Goal: Task Accomplishment & Management: Use online tool/utility

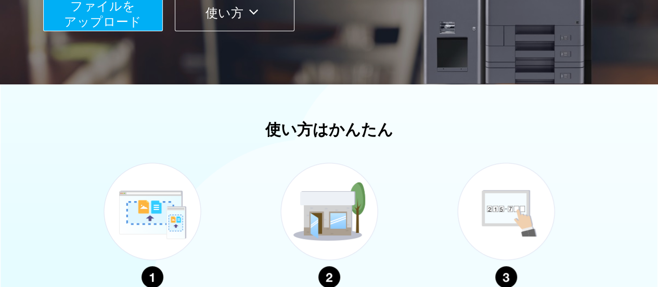
scroll to position [208, 0]
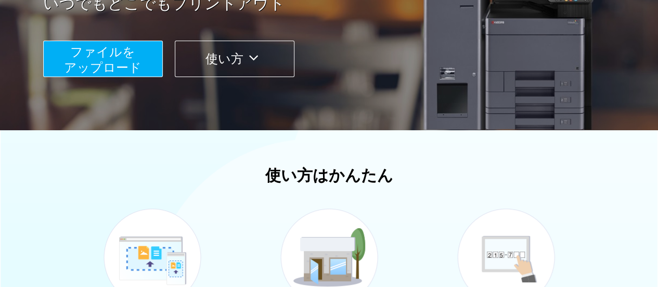
click at [96, 68] on span "ファイルを ​​アップロード" at bounding box center [103, 60] width 78 height 30
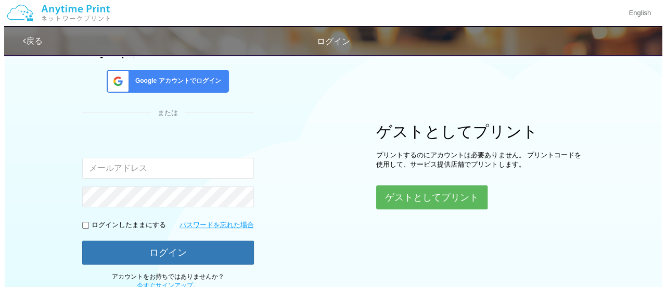
scroll to position [149, 0]
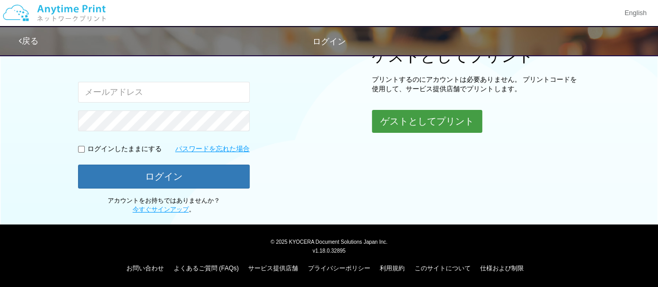
click at [409, 120] on button "ゲストとしてプリント" at bounding box center [427, 121] width 110 height 23
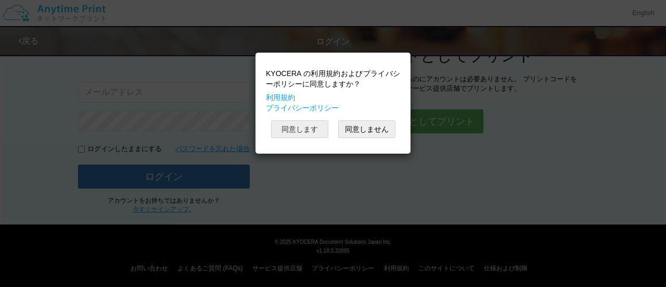
click at [292, 125] on button "同意します" at bounding box center [299, 129] width 57 height 18
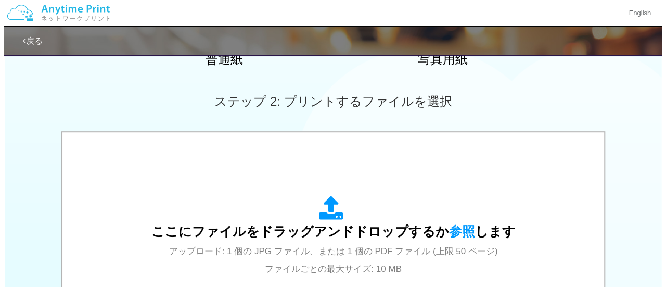
scroll to position [312, 0]
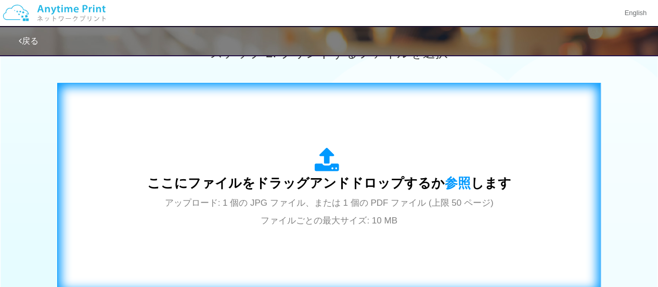
click at [328, 166] on icon at bounding box center [329, 160] width 29 height 26
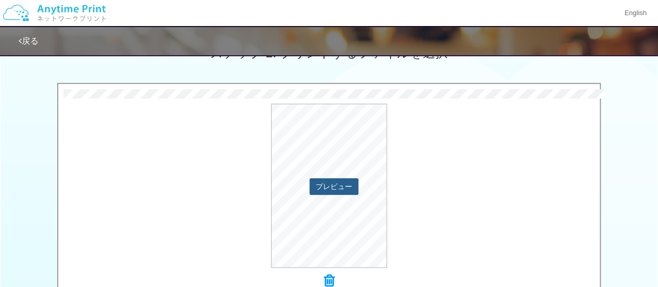
click at [346, 188] on button "プレビュー" at bounding box center [334, 186] width 49 height 17
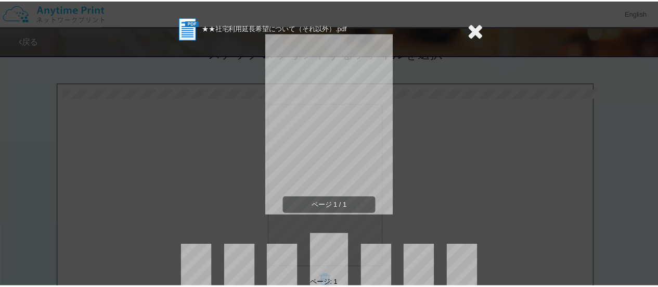
scroll to position [38, 0]
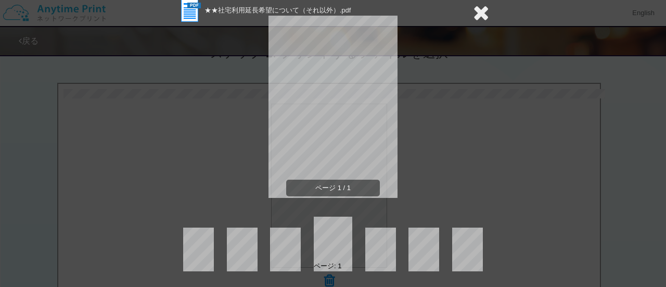
click at [484, 12] on icon at bounding box center [481, 12] width 16 height 21
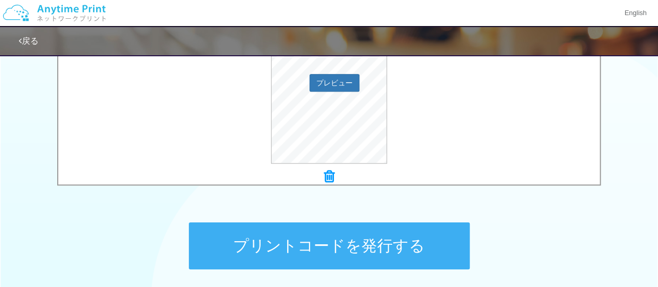
scroll to position [504, 0]
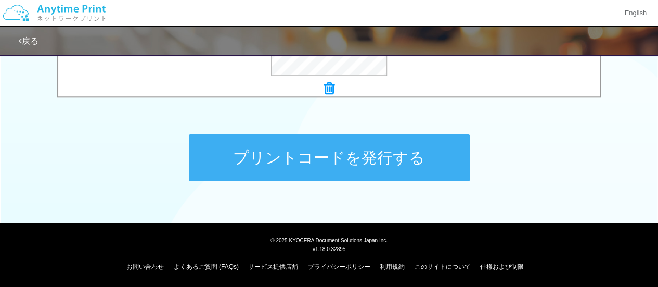
click at [414, 155] on button "プリントコードを発行する" at bounding box center [329, 157] width 281 height 47
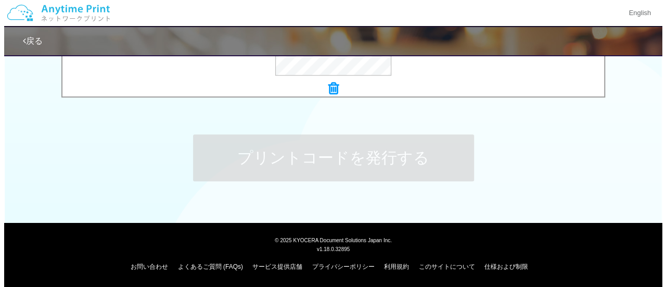
scroll to position [0, 0]
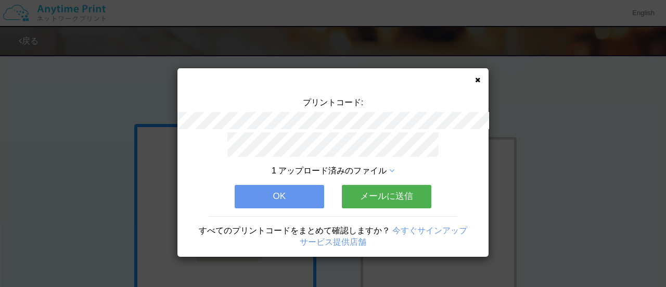
click at [411, 187] on button "メールに送信" at bounding box center [386, 196] width 89 height 23
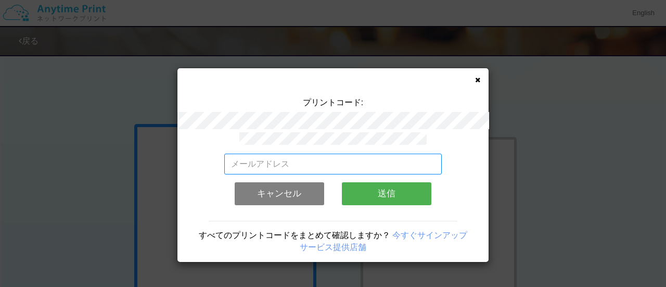
click at [238, 159] on input "email" at bounding box center [333, 163] width 218 height 21
type input "[EMAIL_ADDRESS][DOMAIN_NAME]"
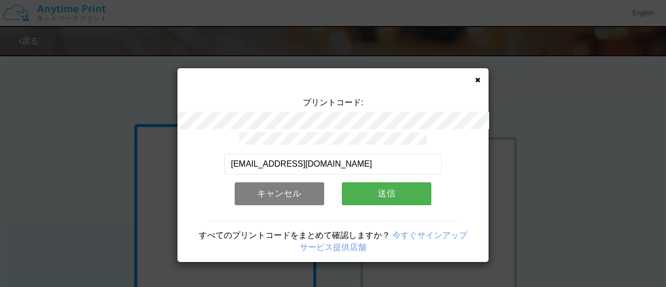
click at [387, 190] on button "送信" at bounding box center [386, 193] width 89 height 23
